Goal: Obtain resource: Download file/media

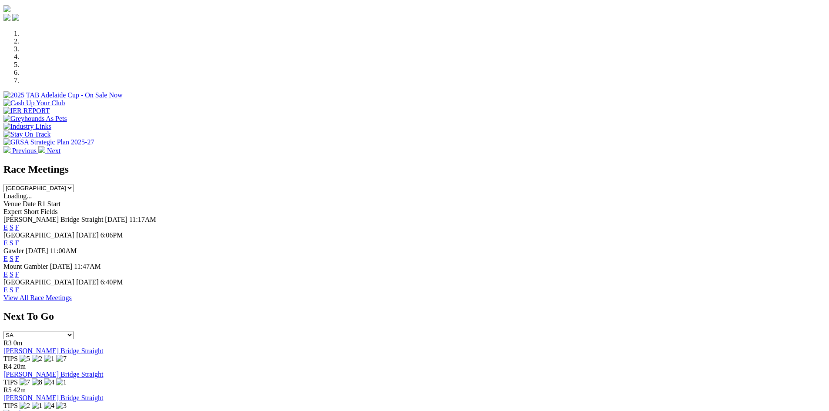
scroll to position [261, 0]
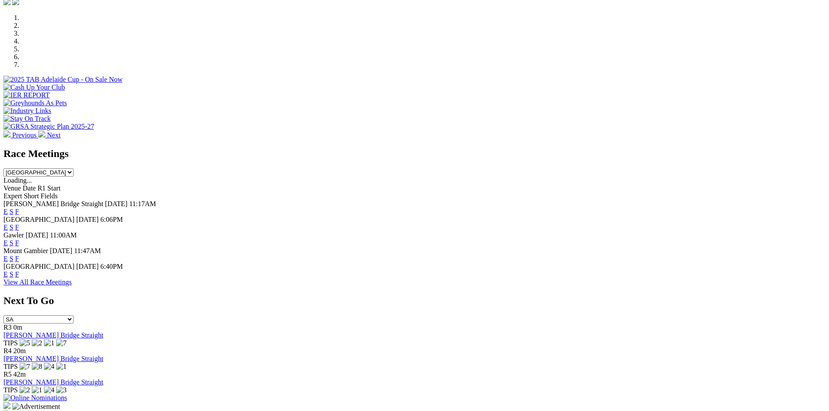
click at [74, 168] on select "[GEOGRAPHIC_DATA] [GEOGRAPHIC_DATA] [GEOGRAPHIC_DATA] [GEOGRAPHIC_DATA] [GEOGRA…" at bounding box center [38, 172] width 70 height 8
select select "WA"
click at [74, 168] on select "[GEOGRAPHIC_DATA] [GEOGRAPHIC_DATA] [GEOGRAPHIC_DATA] [GEOGRAPHIC_DATA] [GEOGRA…" at bounding box center [38, 172] width 70 height 8
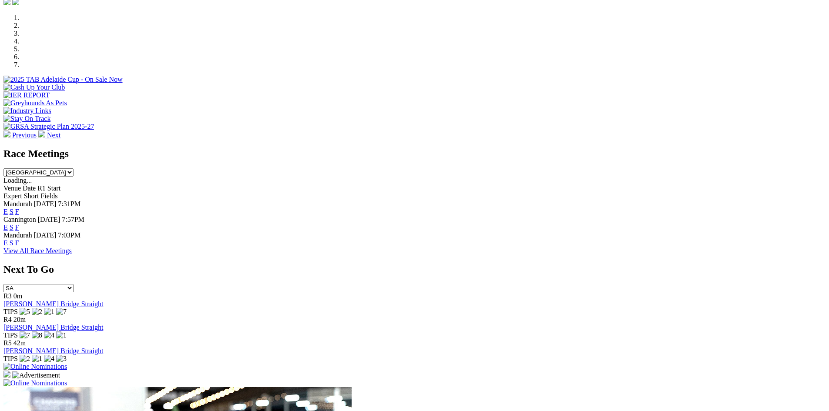
click at [19, 208] on link "F" at bounding box center [17, 211] width 4 height 7
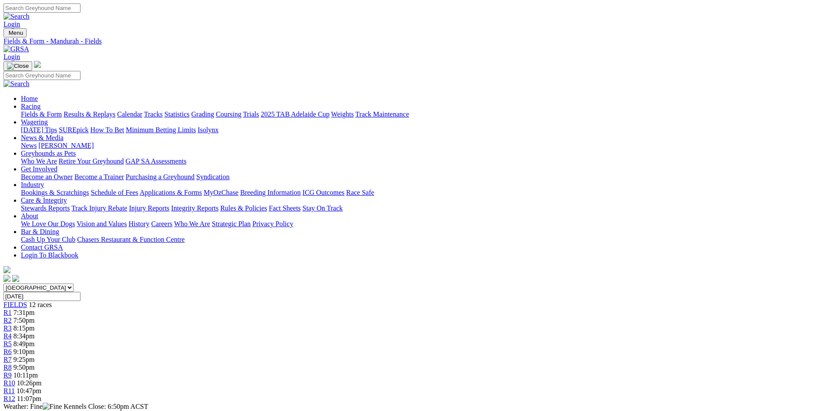
click at [471, 117] on link "CSV (Excel)" at bounding box center [453, 113] width 36 height 7
